Goal: Information Seeking & Learning: Learn about a topic

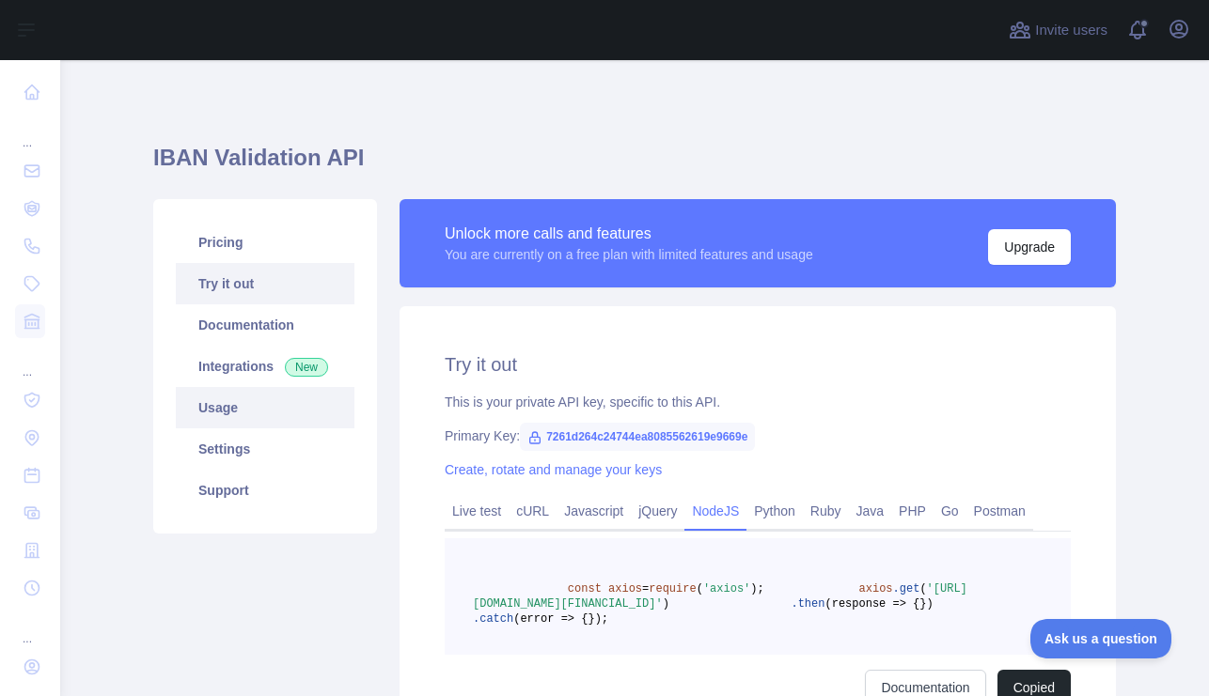
click at [223, 410] on link "Usage" at bounding box center [265, 407] width 179 height 41
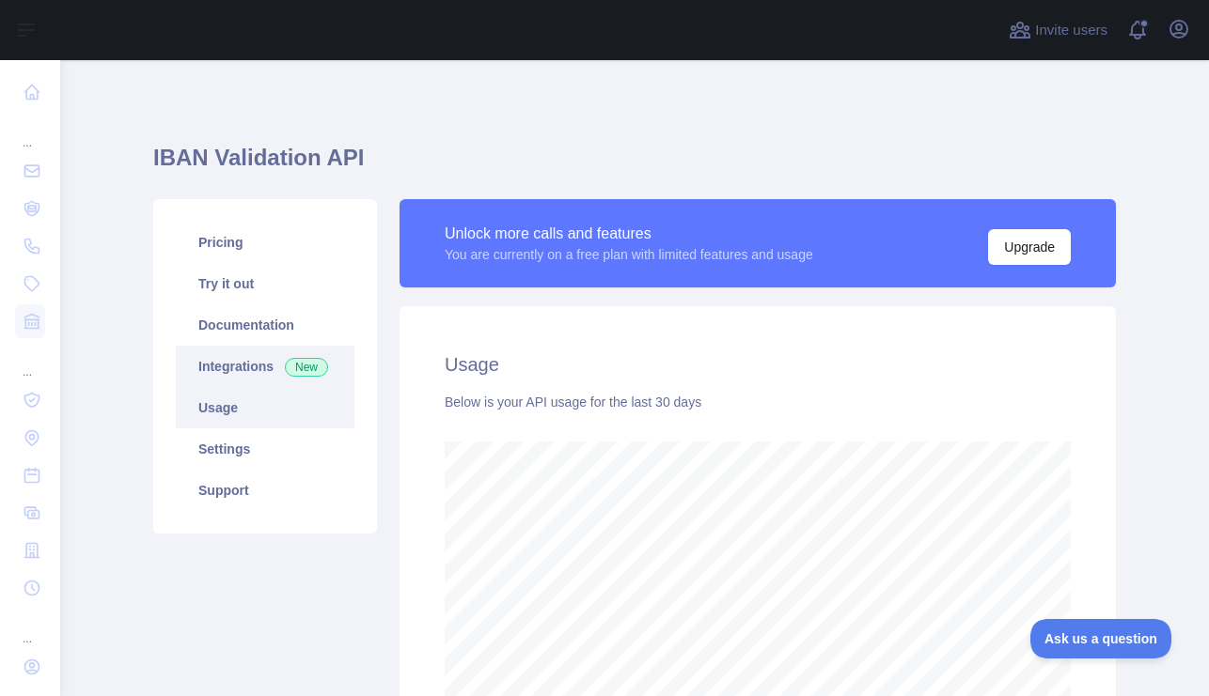
click at [265, 366] on link "Integrations New" at bounding box center [265, 366] width 179 height 41
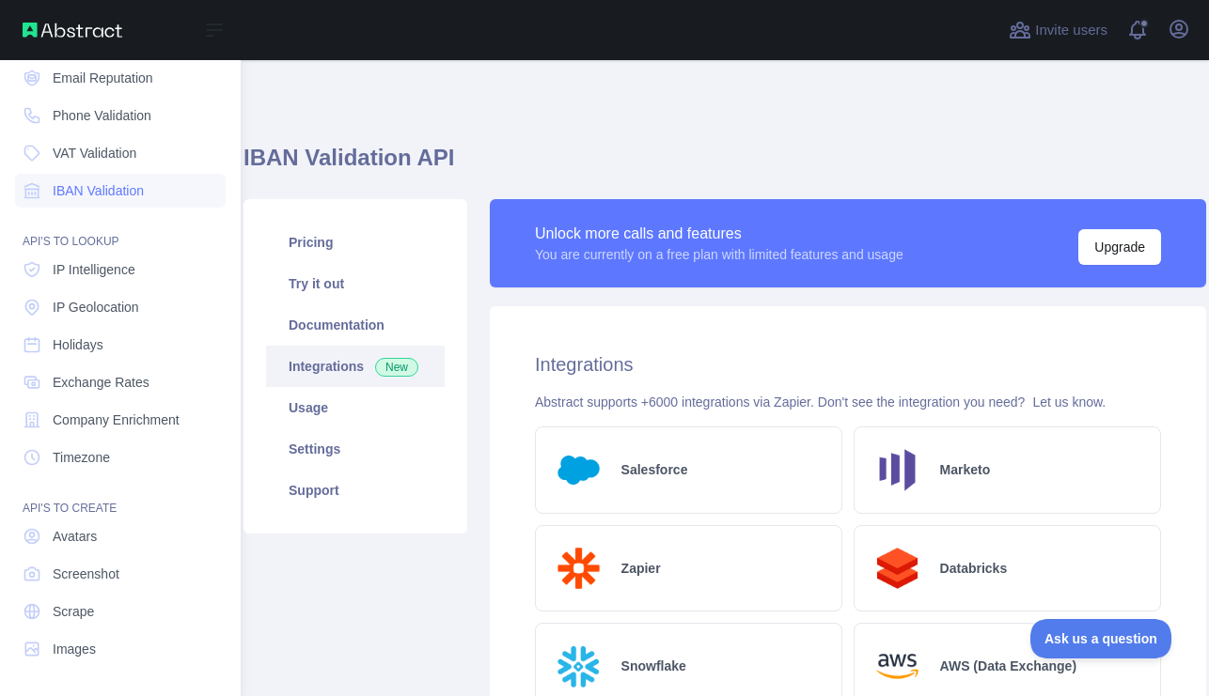
scroll to position [131, 0]
click at [105, 276] on span "IP Intelligence" at bounding box center [94, 269] width 83 height 19
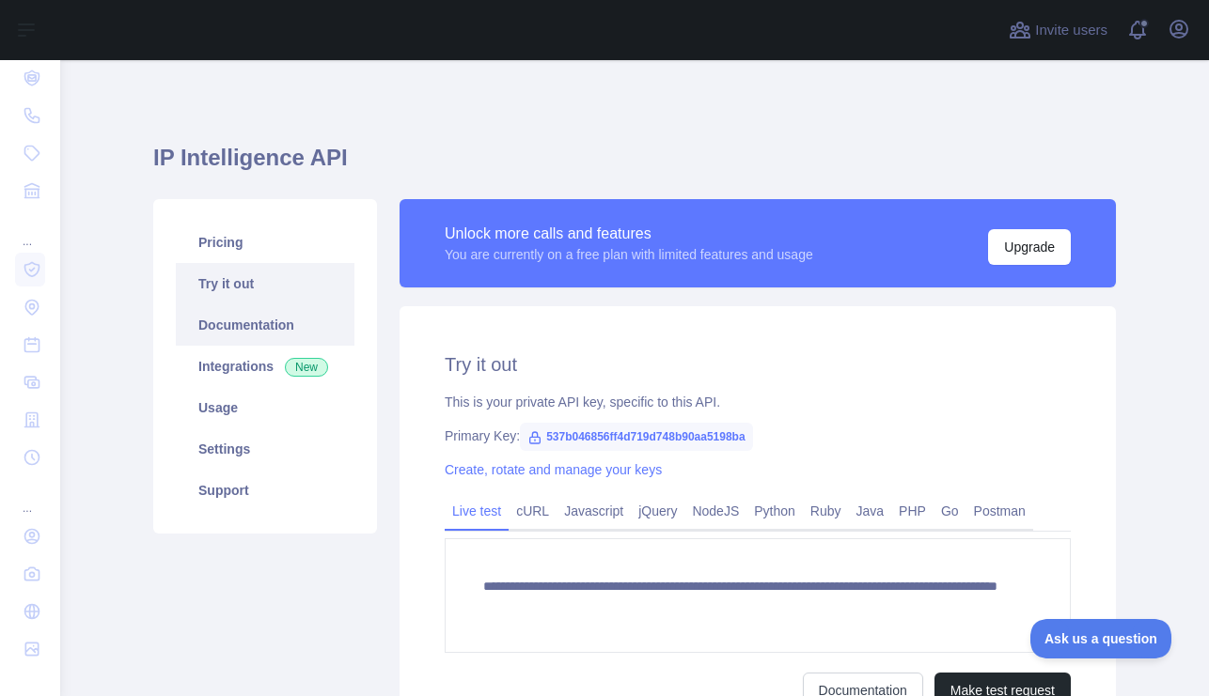
click at [247, 324] on link "Documentation" at bounding box center [265, 325] width 179 height 41
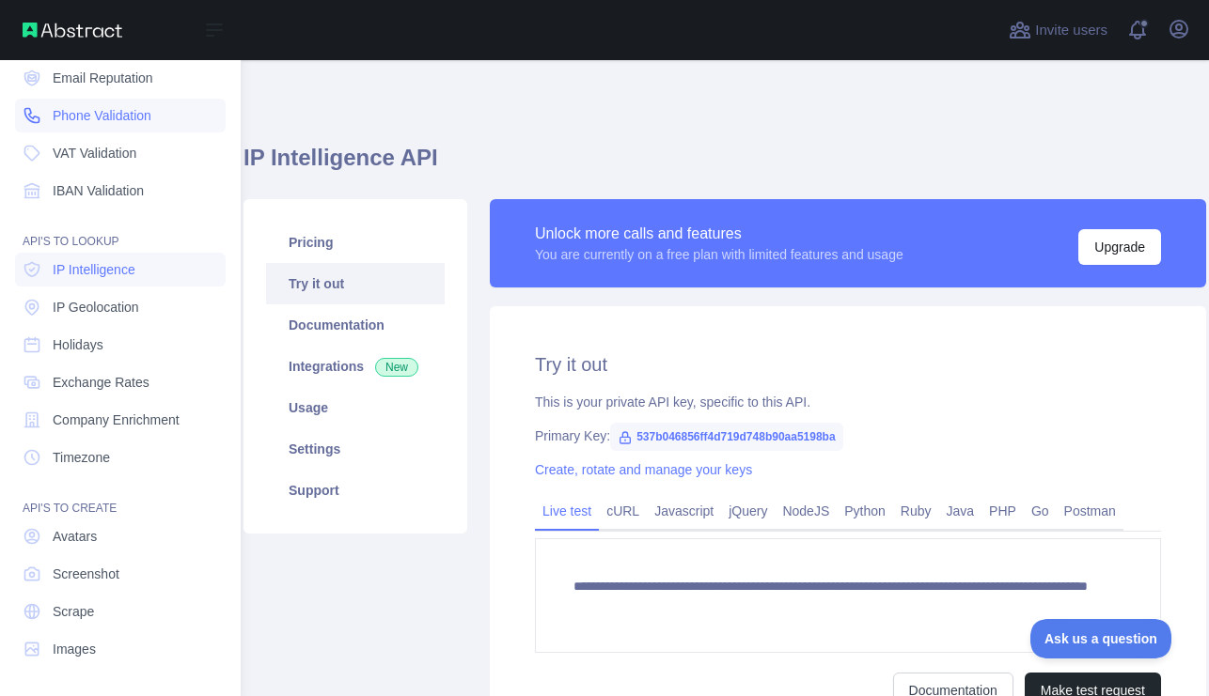
click at [118, 104] on link "Phone Validation" at bounding box center [120, 116] width 211 height 34
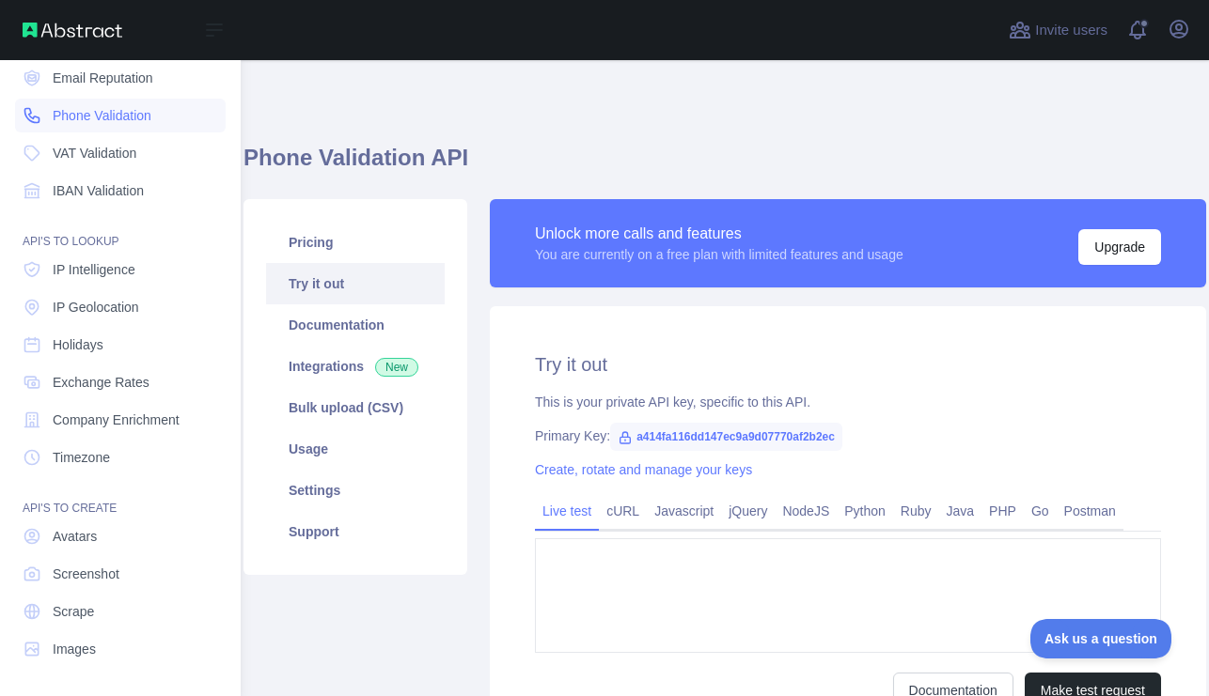
type textarea "**********"
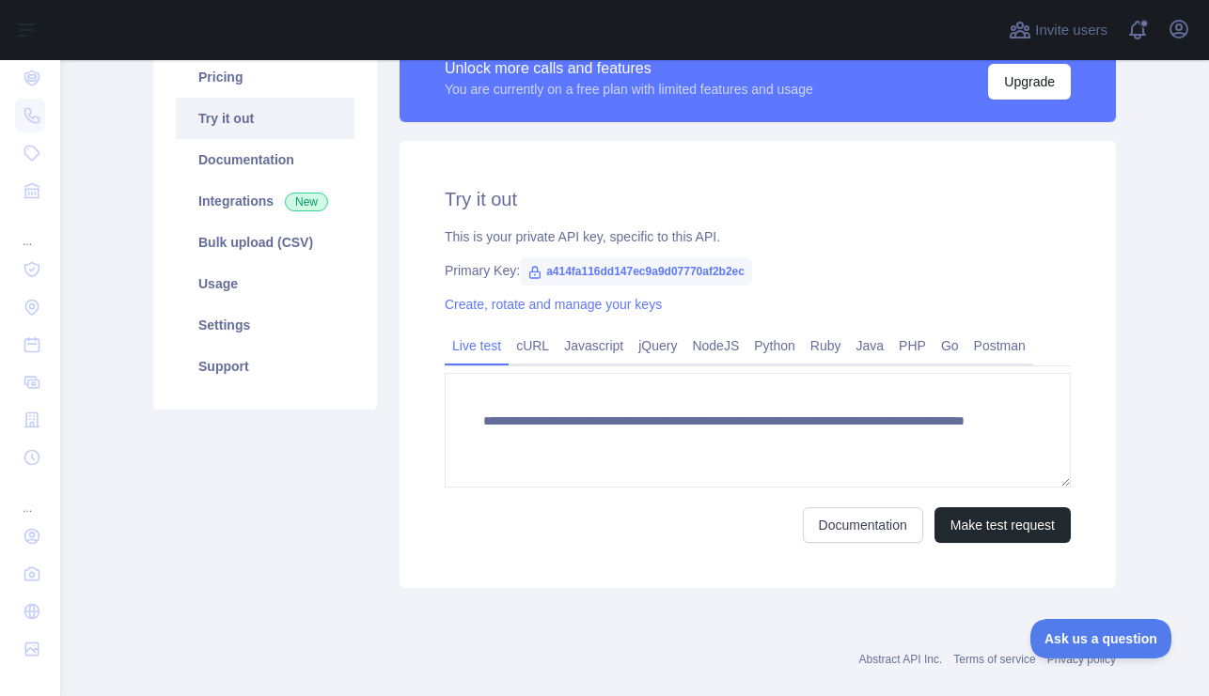
scroll to position [166, 0]
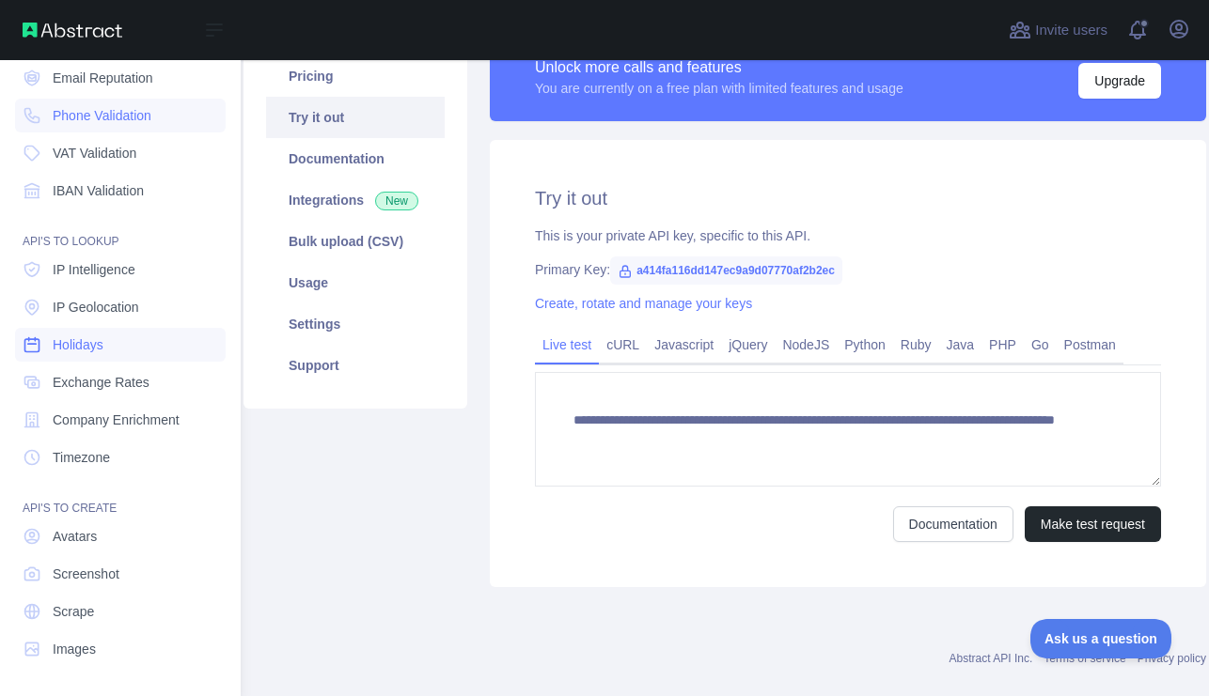
click at [102, 338] on span "Holidays" at bounding box center [78, 345] width 51 height 19
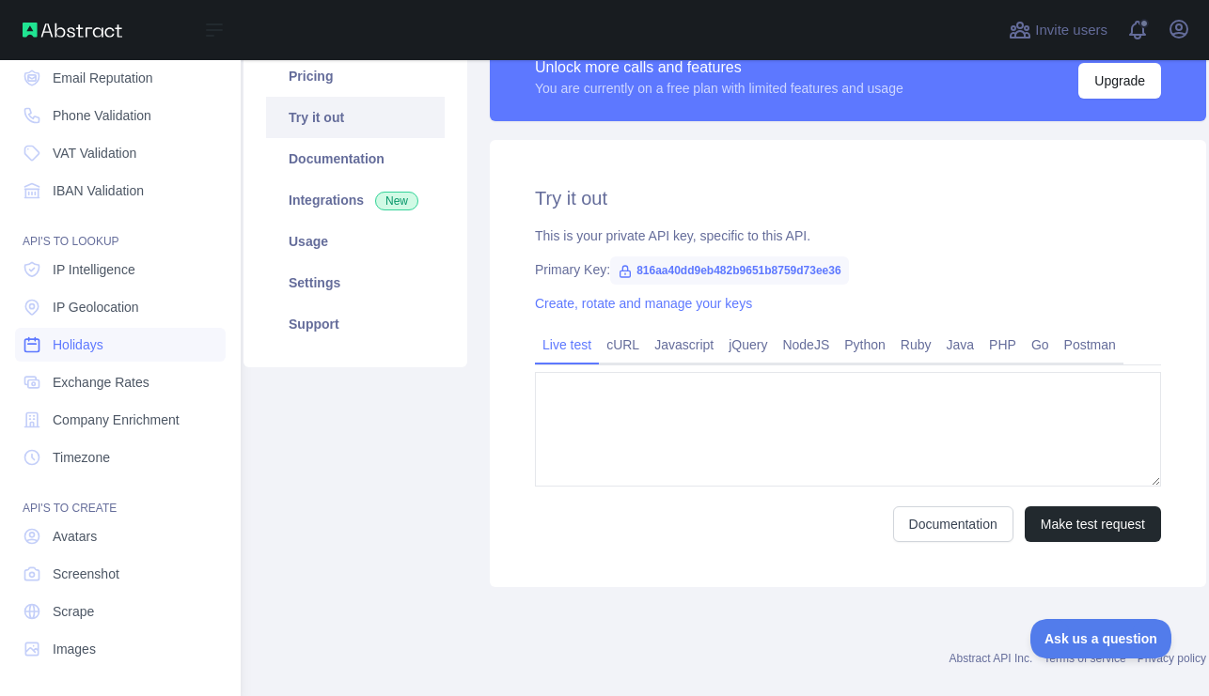
type textarea "**********"
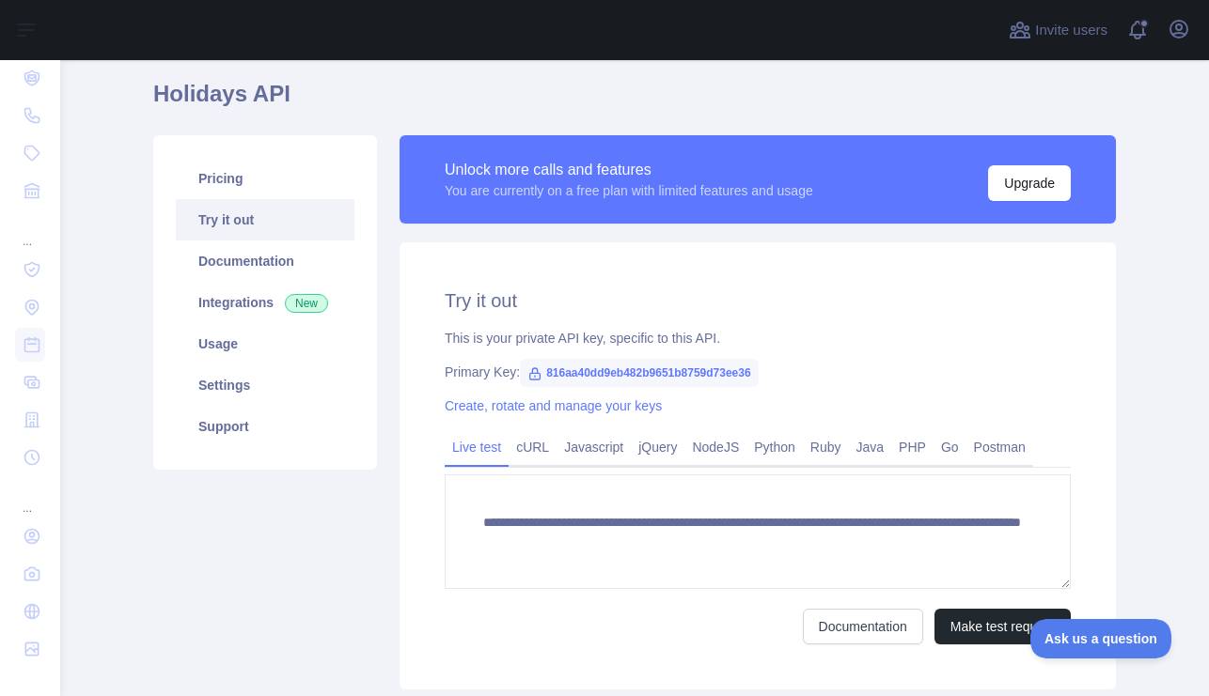
scroll to position [72, 0]
